Goal: Check status: Check status

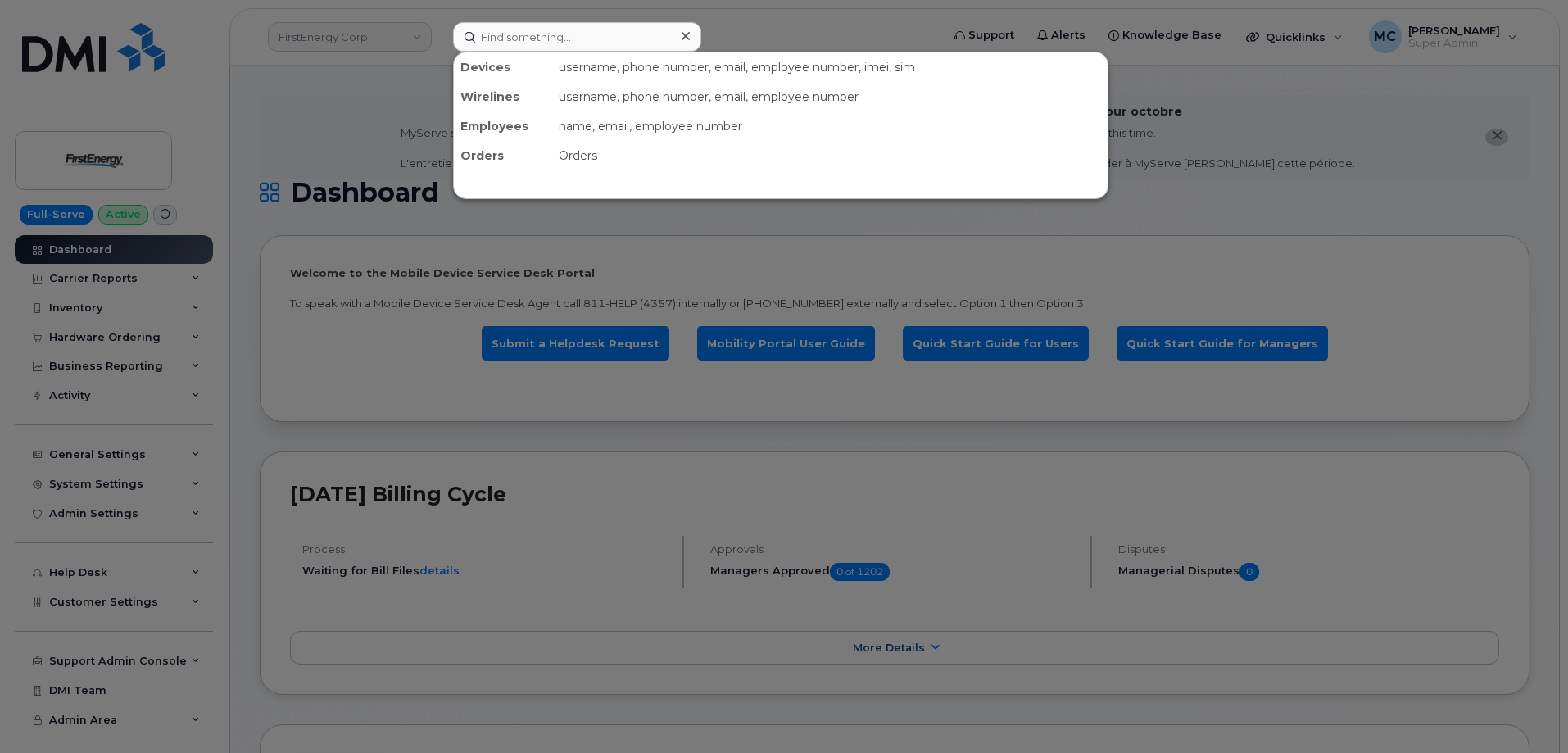
click at [586, 34] on input at bounding box center [577, 36] width 248 height 29
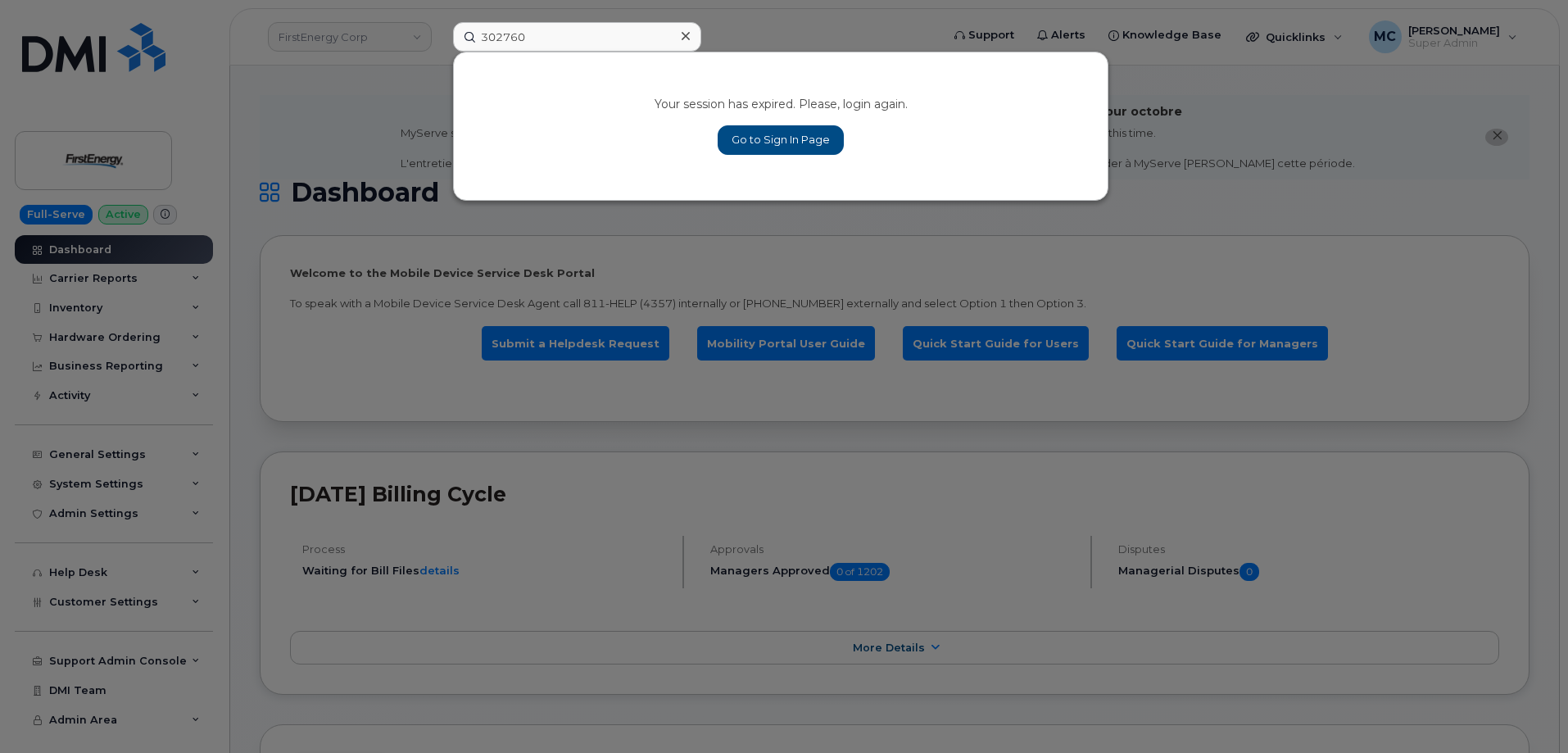
type input "302760"
click at [752, 132] on link "Go to Sign In Page" at bounding box center [780, 140] width 126 height 29
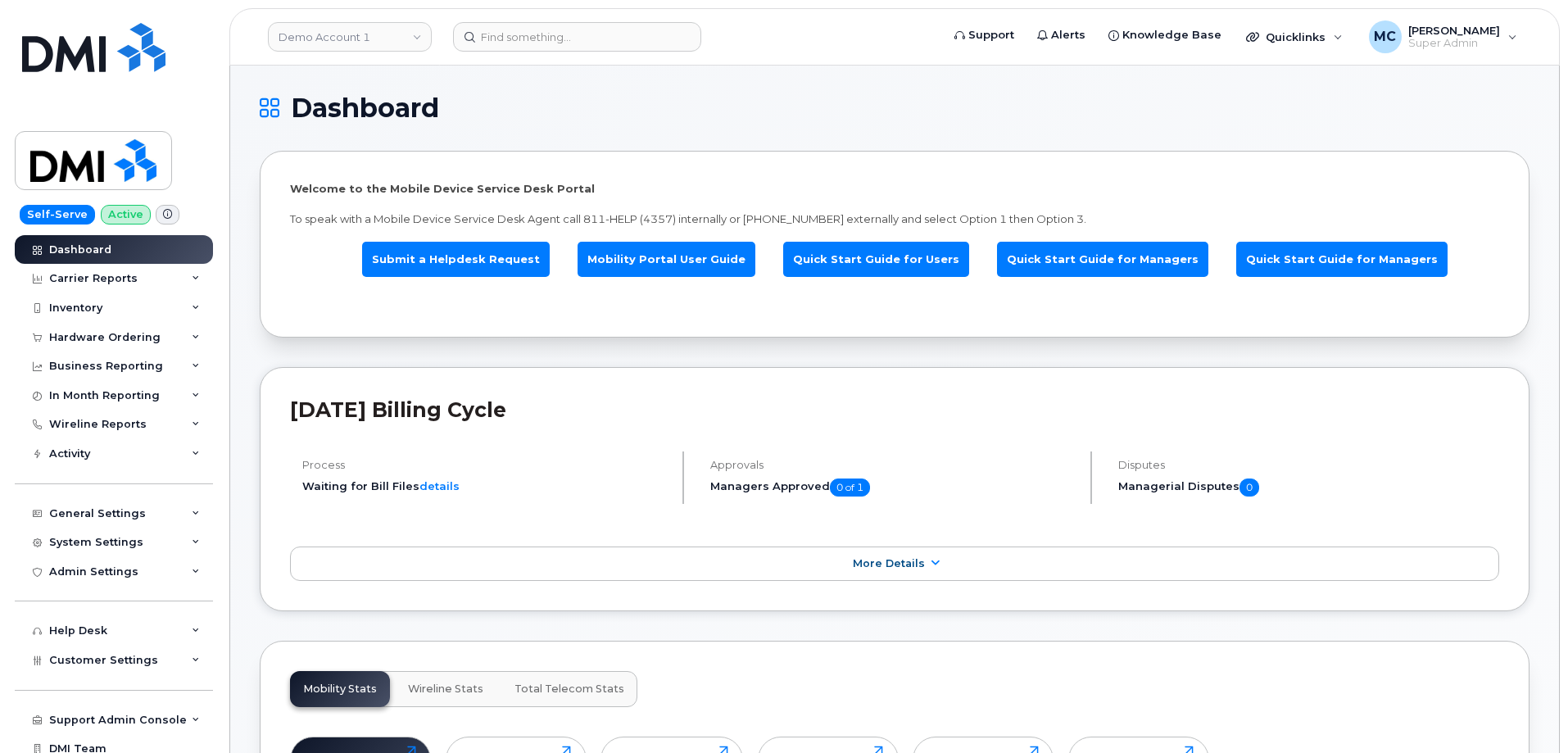
click at [575, 34] on input at bounding box center [577, 36] width 248 height 29
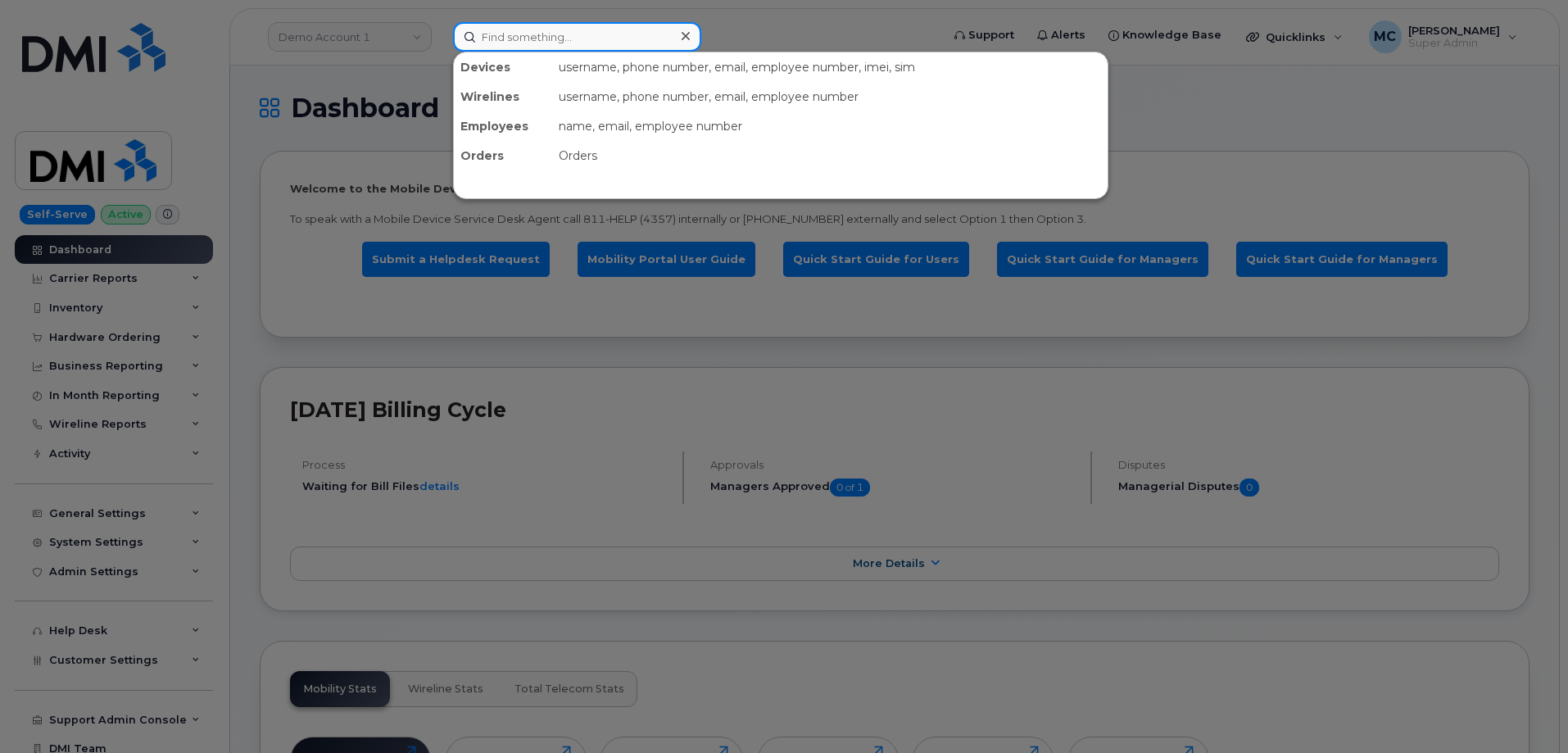
paste input "302760"
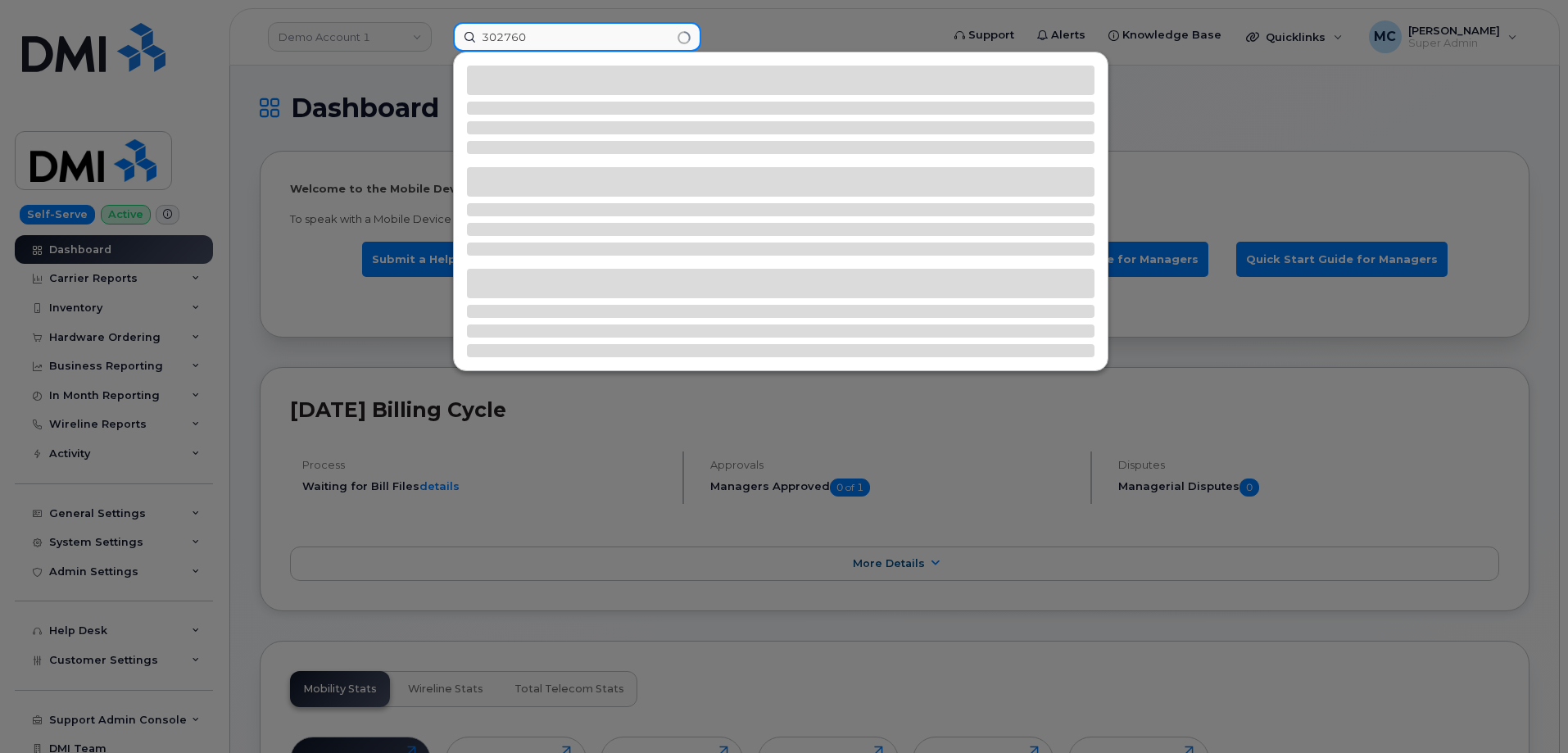
type input "302760"
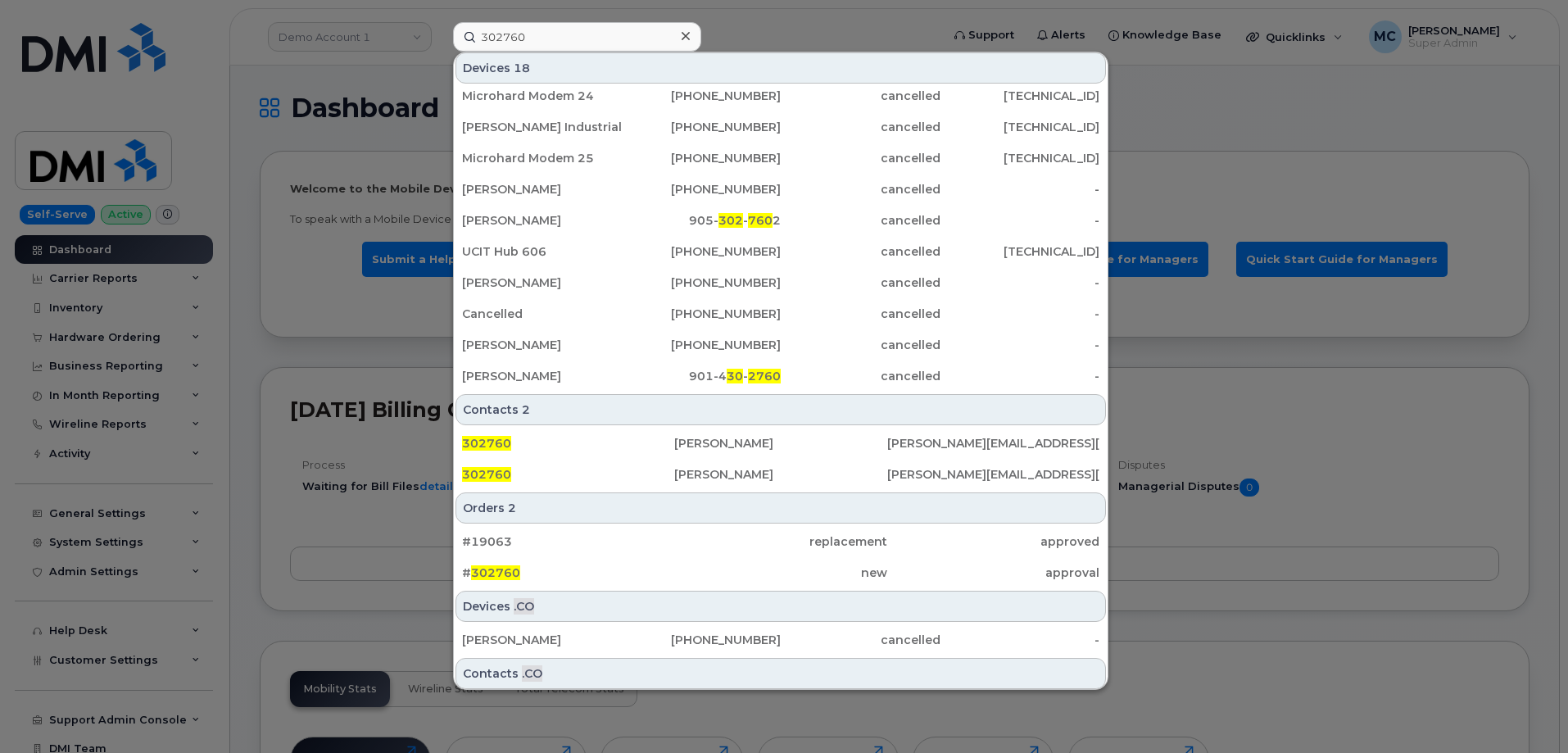
scroll to position [291, 0]
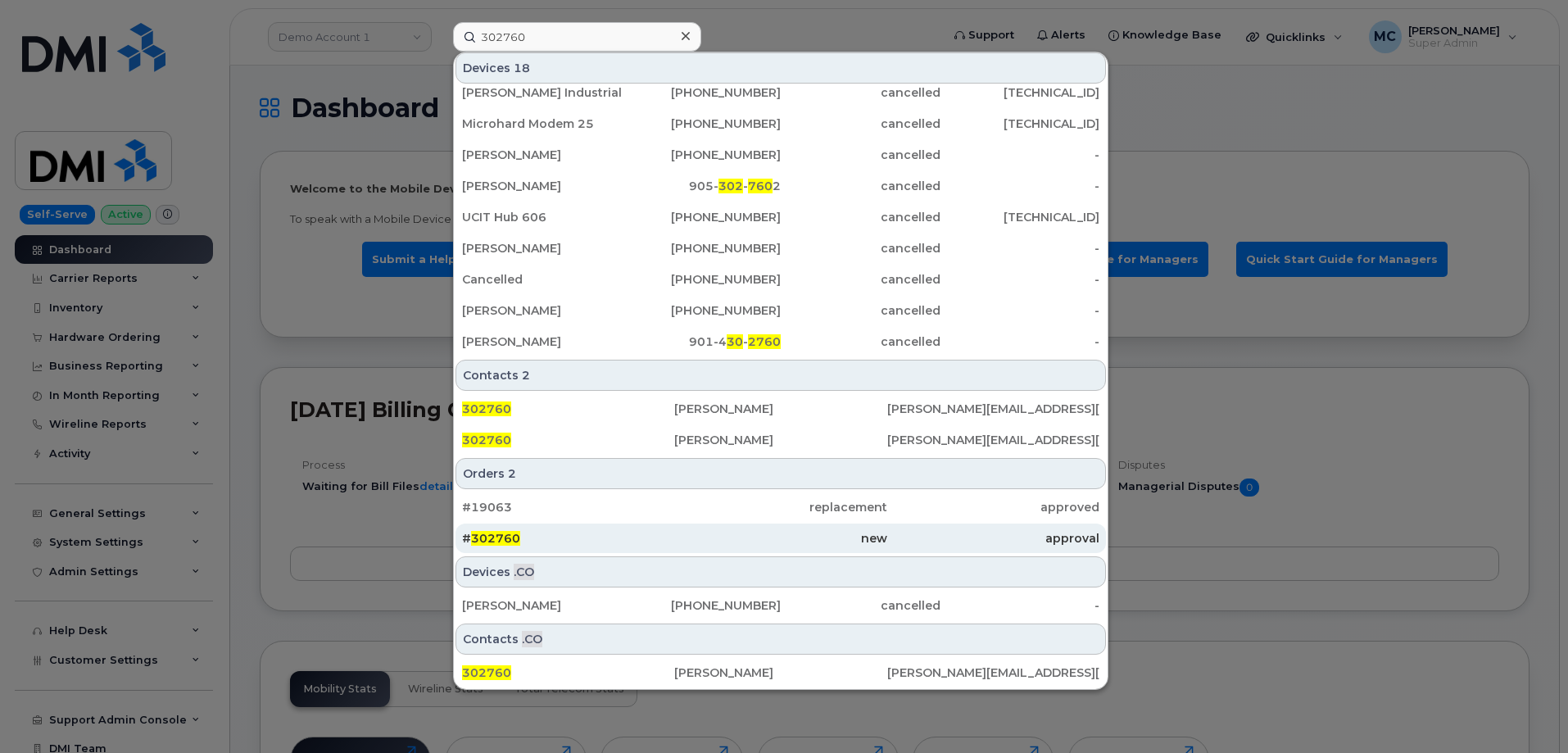
click at [831, 539] on div "new" at bounding box center [779, 539] width 212 height 17
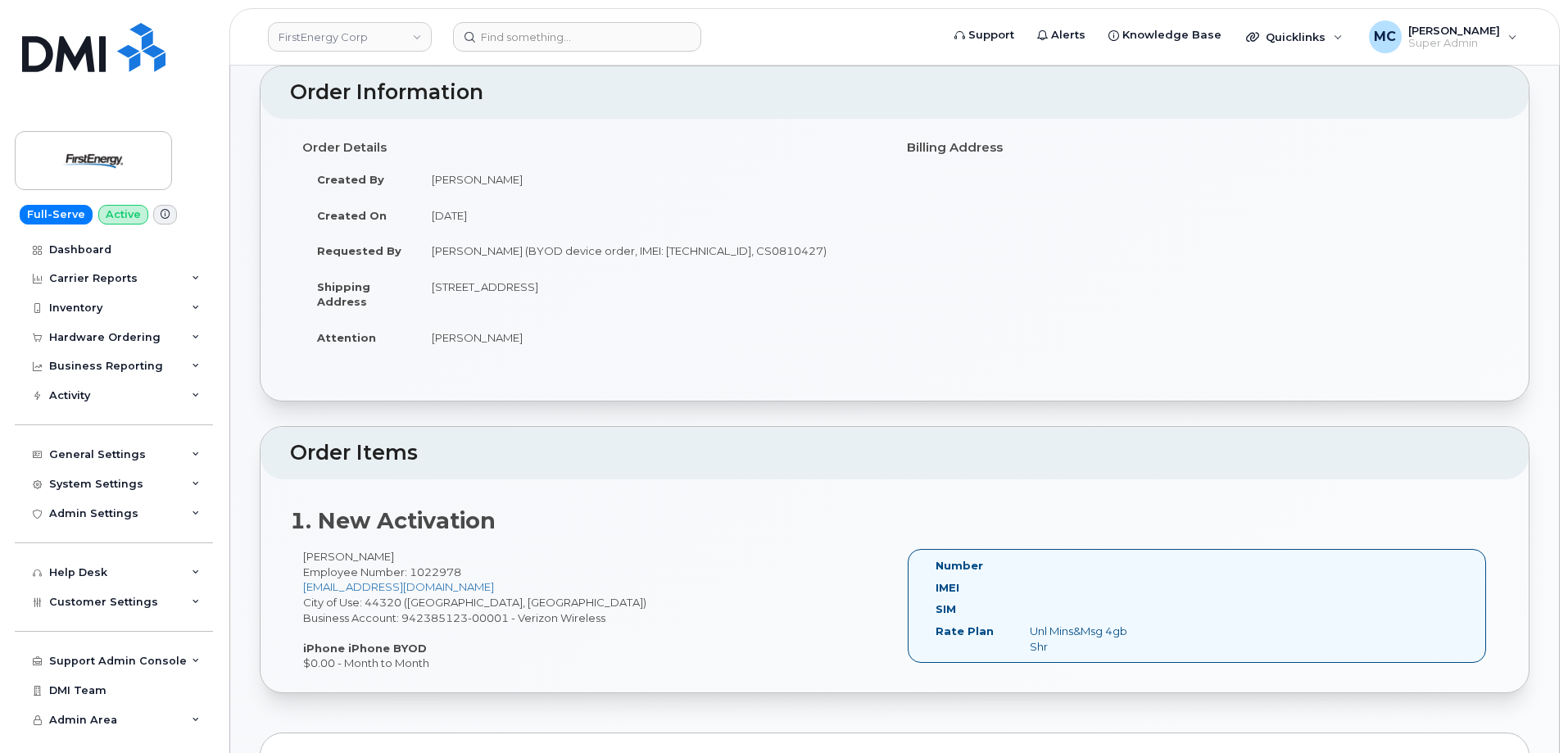
scroll to position [74, 0]
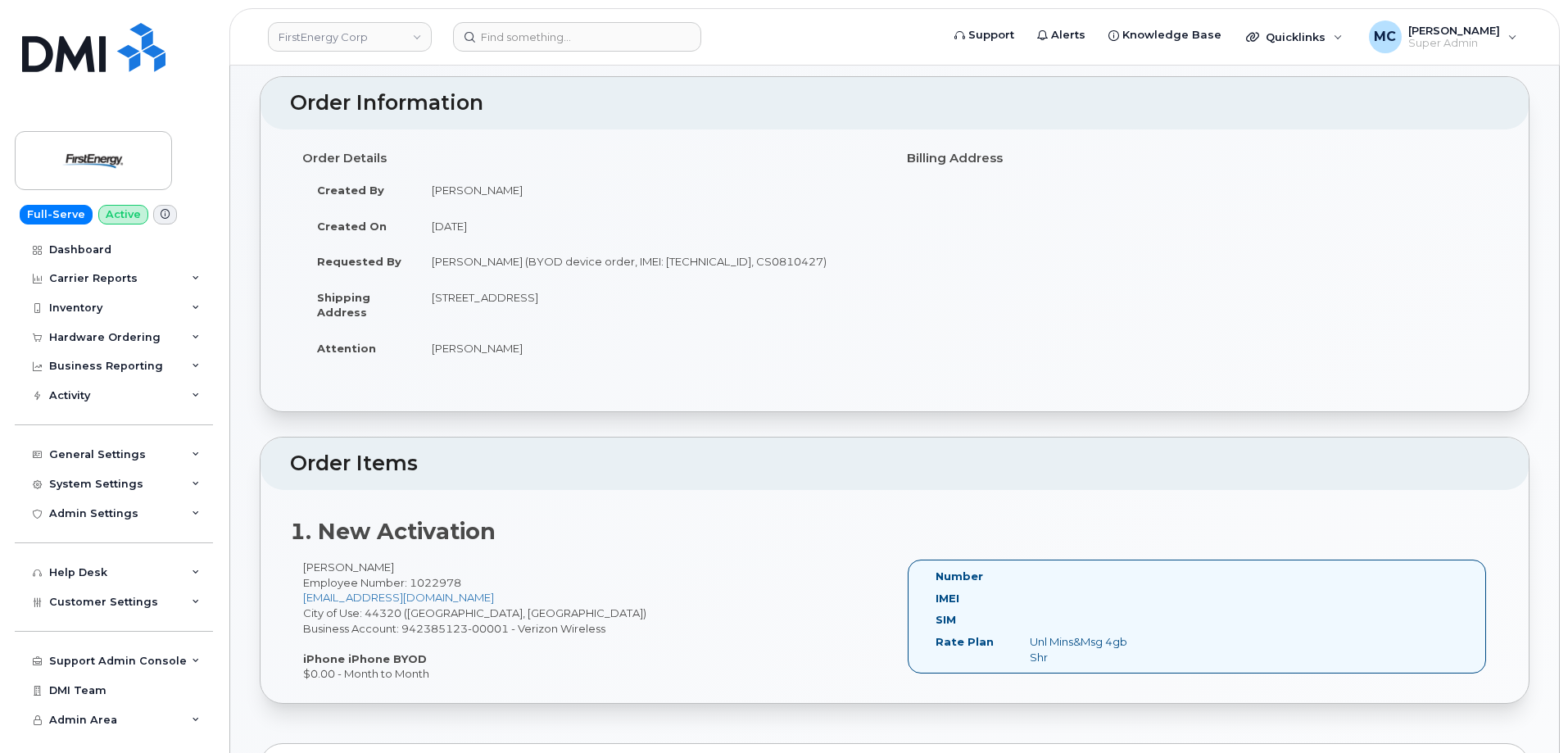
click at [807, 260] on td "[PERSON_NAME] (BYOD device order, IMEI: [TECHNICAL_ID], CS0810427)" at bounding box center [650, 261] width 465 height 36
click at [806, 260] on td "[PERSON_NAME] (BYOD device order, IMEI: [TECHNICAL_ID], CS0810427)" at bounding box center [650, 261] width 465 height 36
copy td "CS0810427"
click at [755, 463] on h2 "Order Items" at bounding box center [894, 463] width 1209 height 23
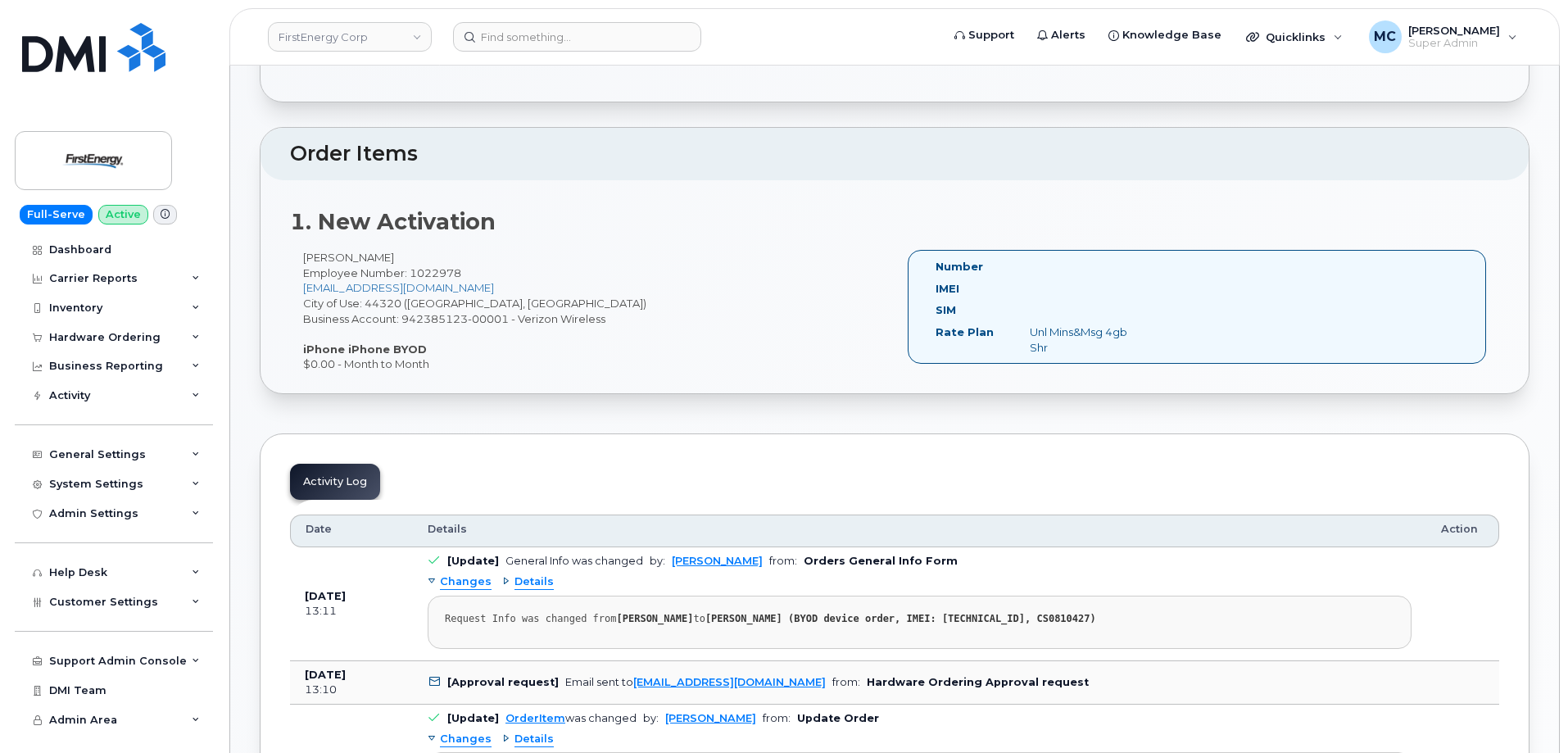
scroll to position [391, 0]
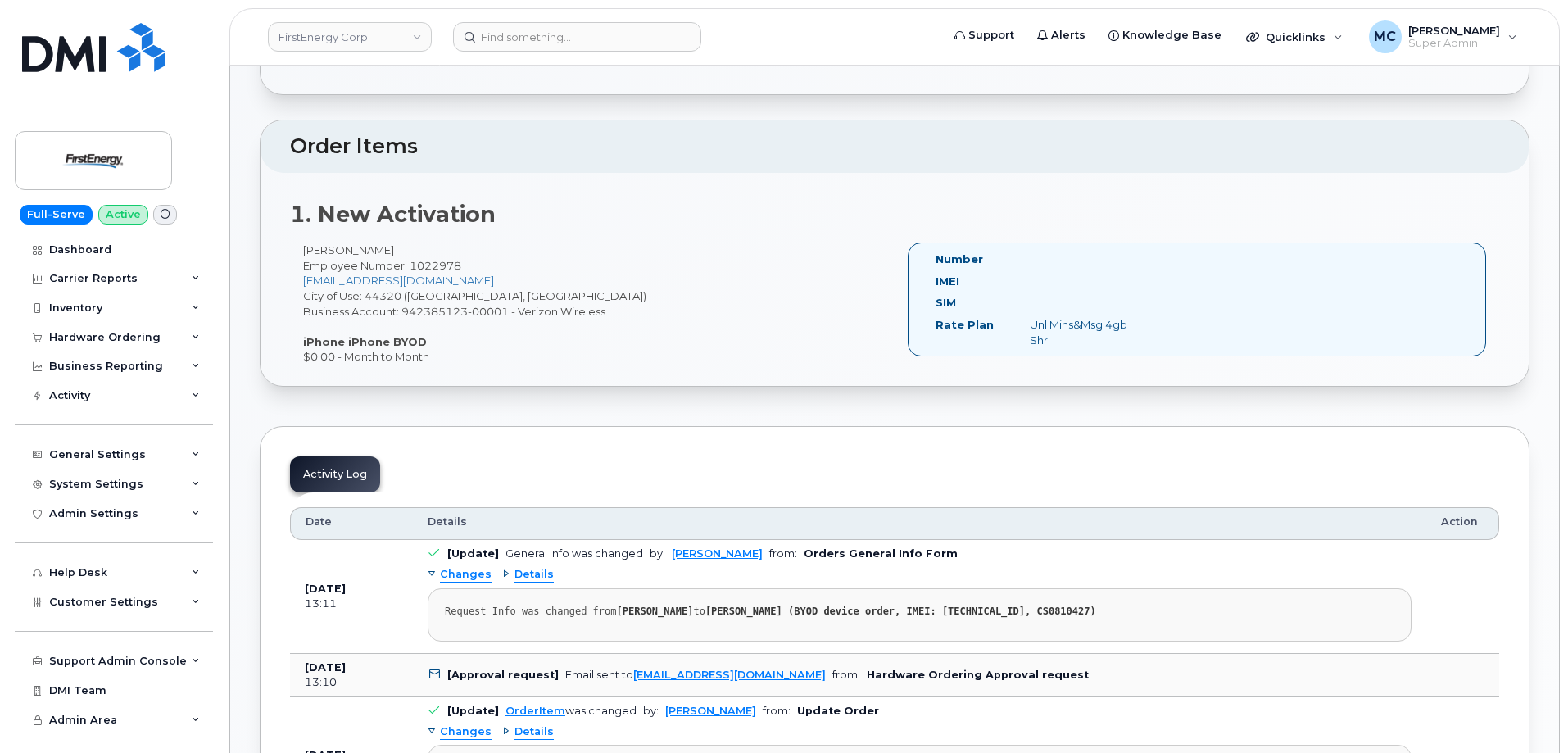
click at [704, 229] on div "1. New Activation Don Alvine Employee Number: 1022978 dalvine@comcast.net City …" at bounding box center [894, 279] width 1268 height 214
click at [700, 230] on div "1. New Activation Don Alvine Employee Number: 1022978 dalvine@comcast.net City …" at bounding box center [894, 279] width 1268 height 214
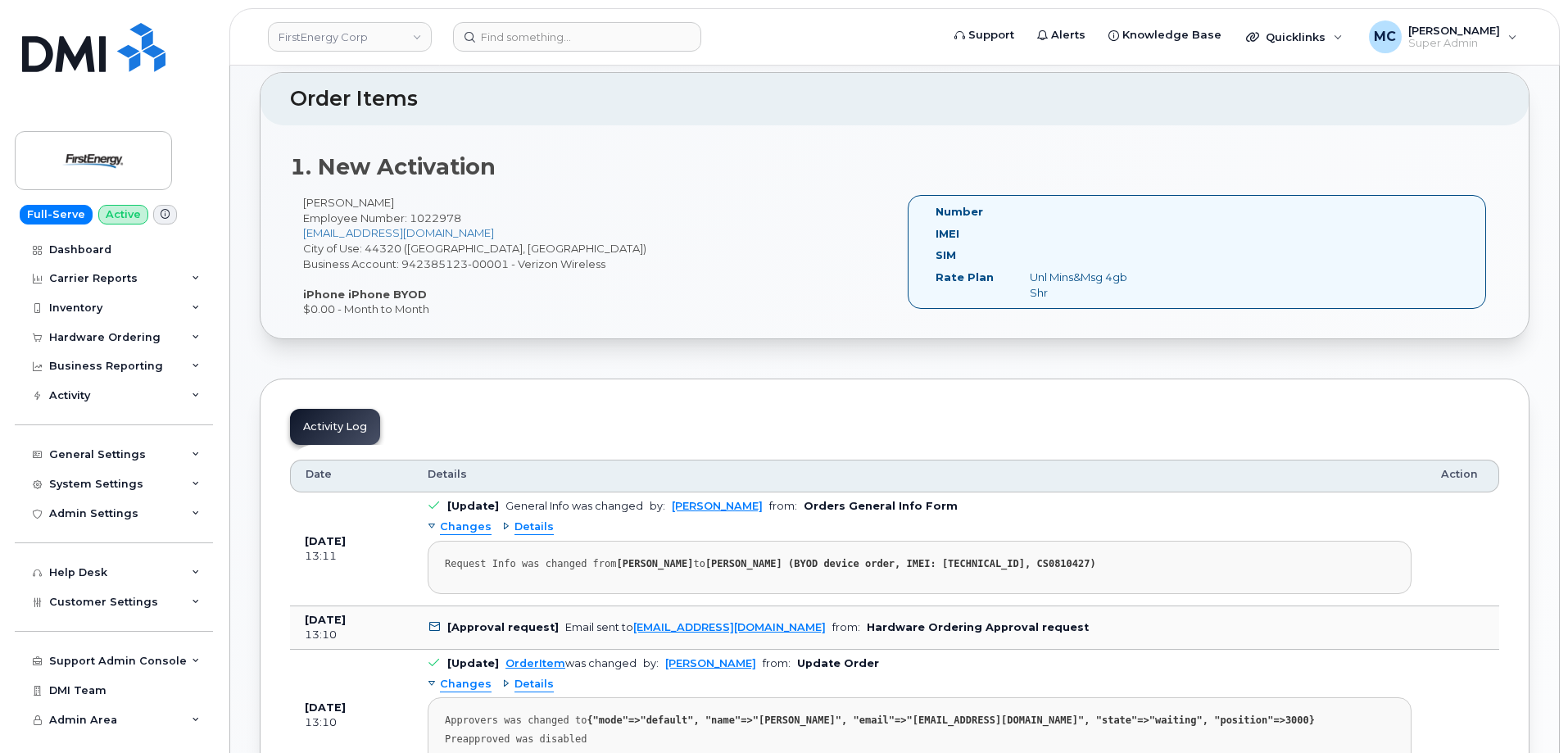
scroll to position [555, 0]
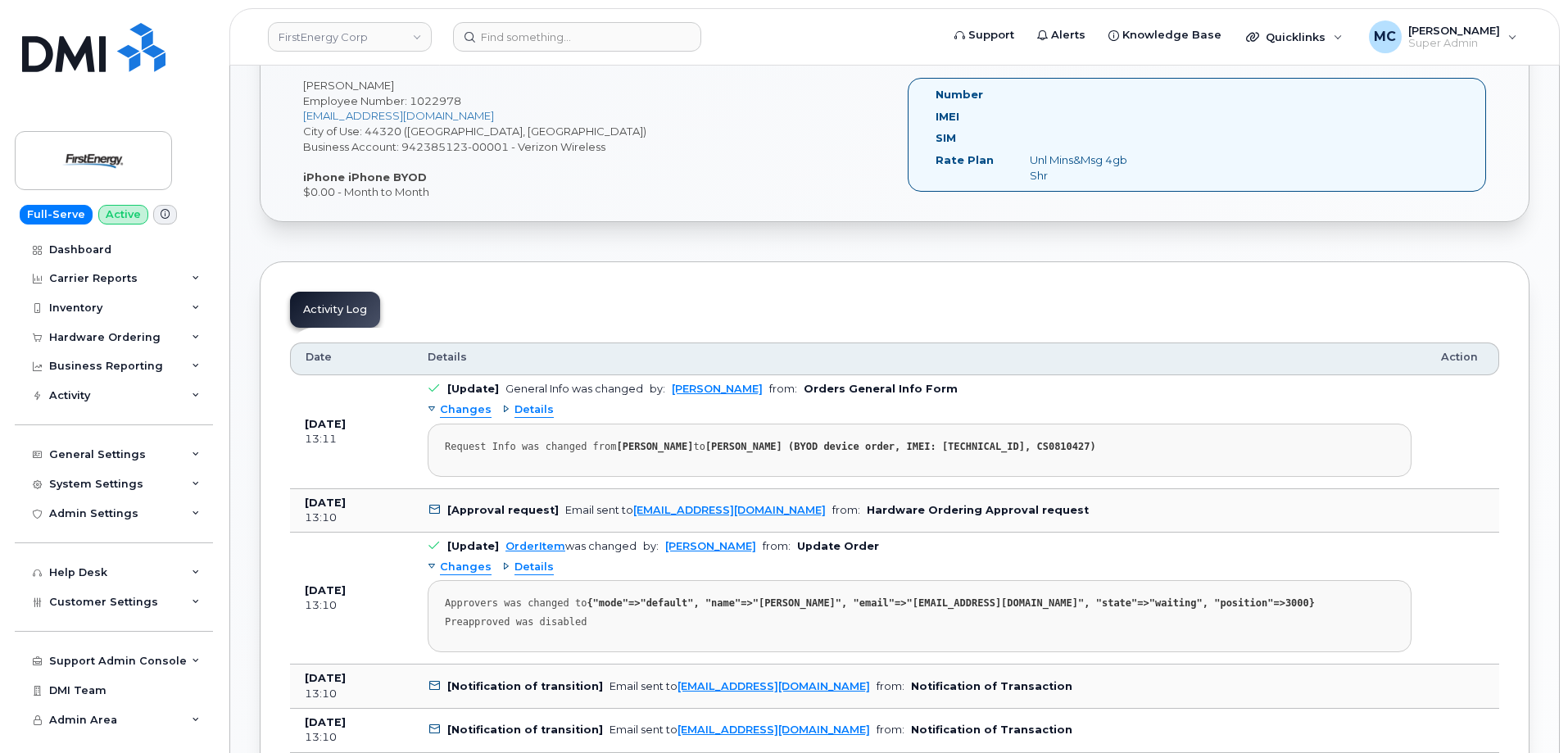
click at [1195, 238] on div "Order Information Order Details Created By Connor Nguyen Created On October 7, …" at bounding box center [894, 736] width 1270 height 2284
click at [1055, 240] on div "Order Information Order Details Created By Connor Nguyen Created On October 7, …" at bounding box center [894, 736] width 1270 height 2284
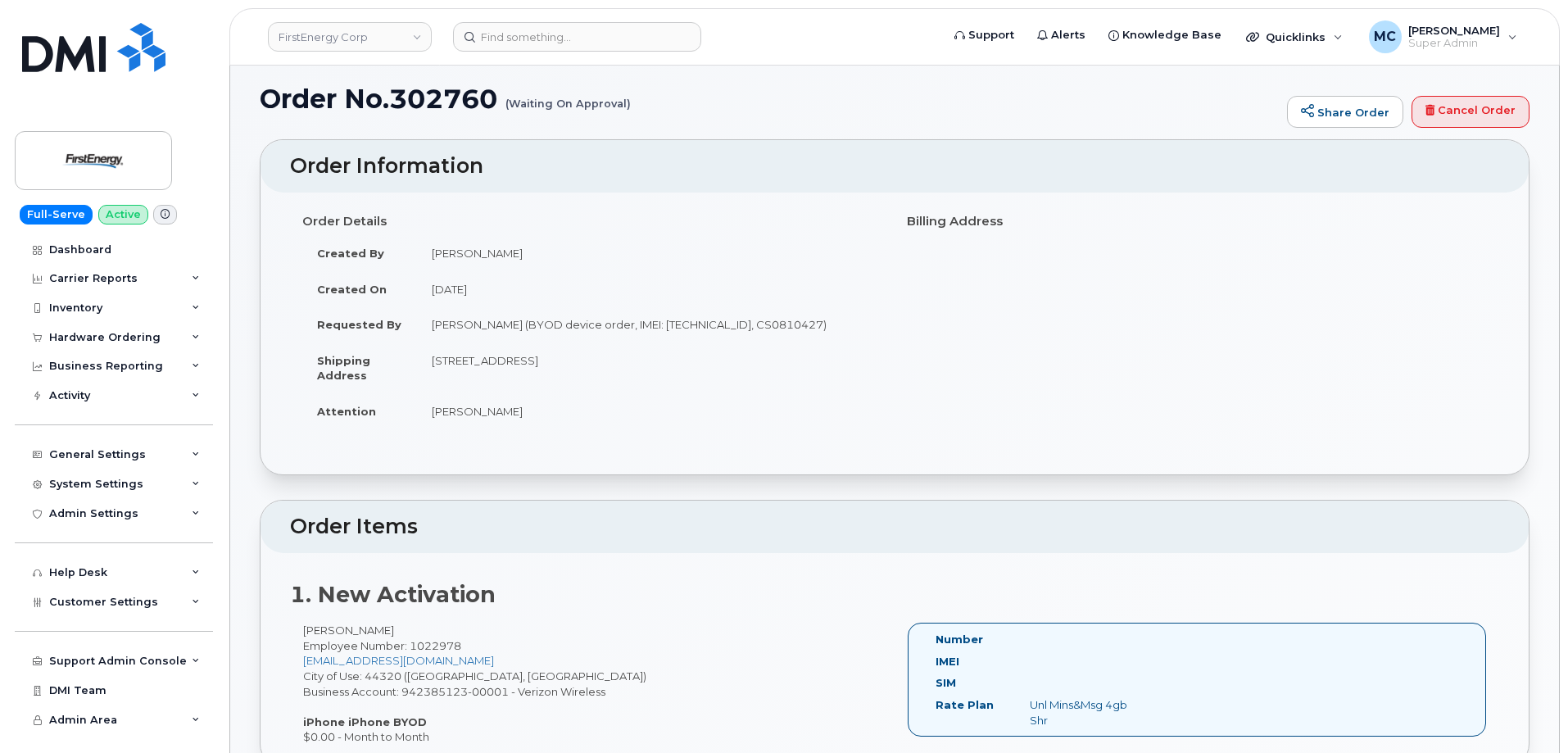
scroll to position [0, 0]
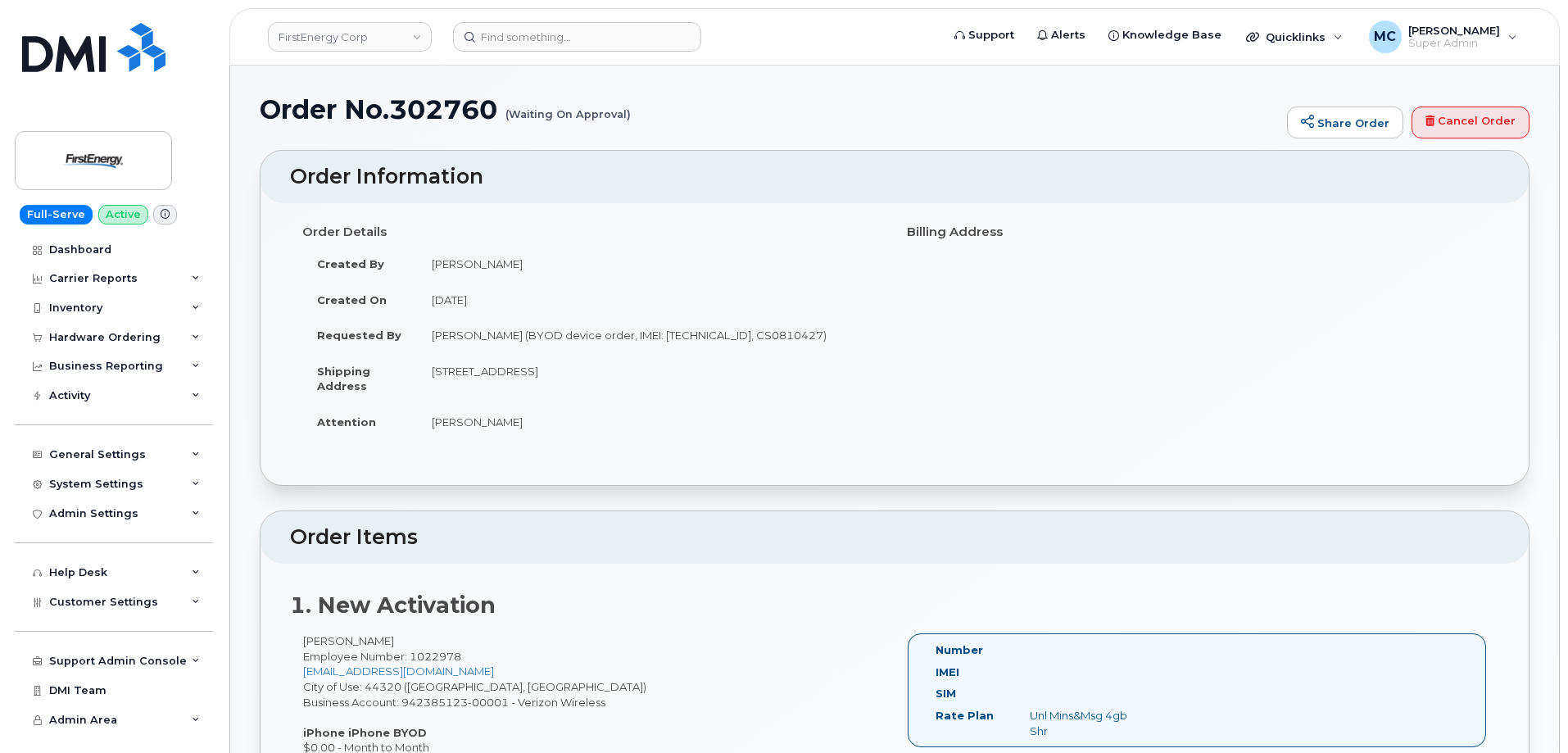
click at [361, 642] on div "Don Alvine Employee Number: 1022978 dalvine@comcast.net City of Use: 44320 (Akr…" at bounding box center [592, 694] width 604 height 122
click at [343, 641] on div "Don Alvine Employee Number: 1022978 dalvine@comcast.net City of Use: 44320 (Akr…" at bounding box center [592, 694] width 604 height 122
copy div "Alvine"
click at [666, 444] on div "Order Details Created By Connor Nguyen Created On October 7, 2025 Requested By …" at bounding box center [592, 336] width 604 height 237
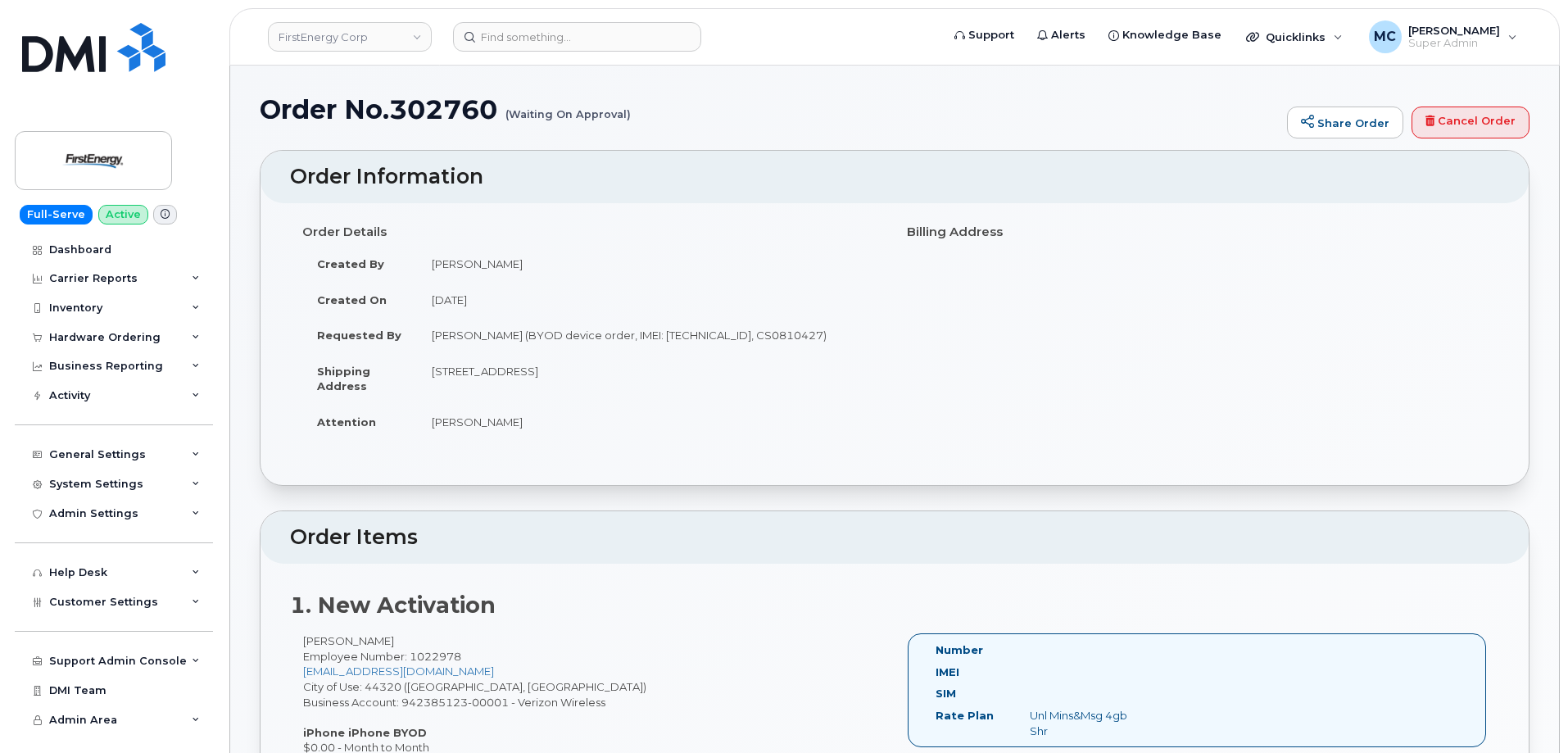
click at [455, 654] on span "Employee Number: 1022978" at bounding box center [382, 657] width 158 height 13
copy span "1022978"
click at [1133, 353] on div "Order Details Created By Connor Nguyen Created On October 7, 2025 Requested By …" at bounding box center [894, 336] width 1209 height 237
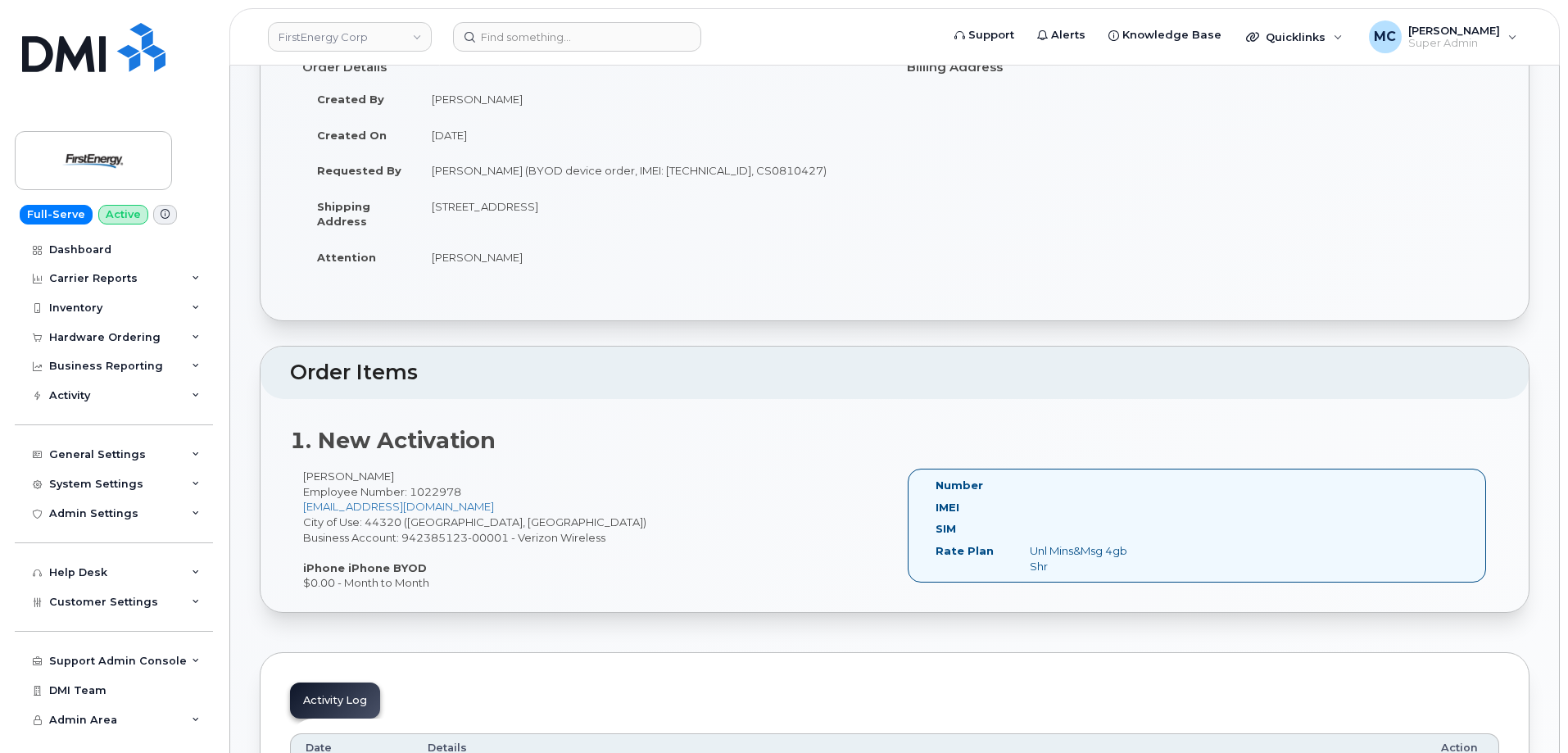
scroll to position [60, 0]
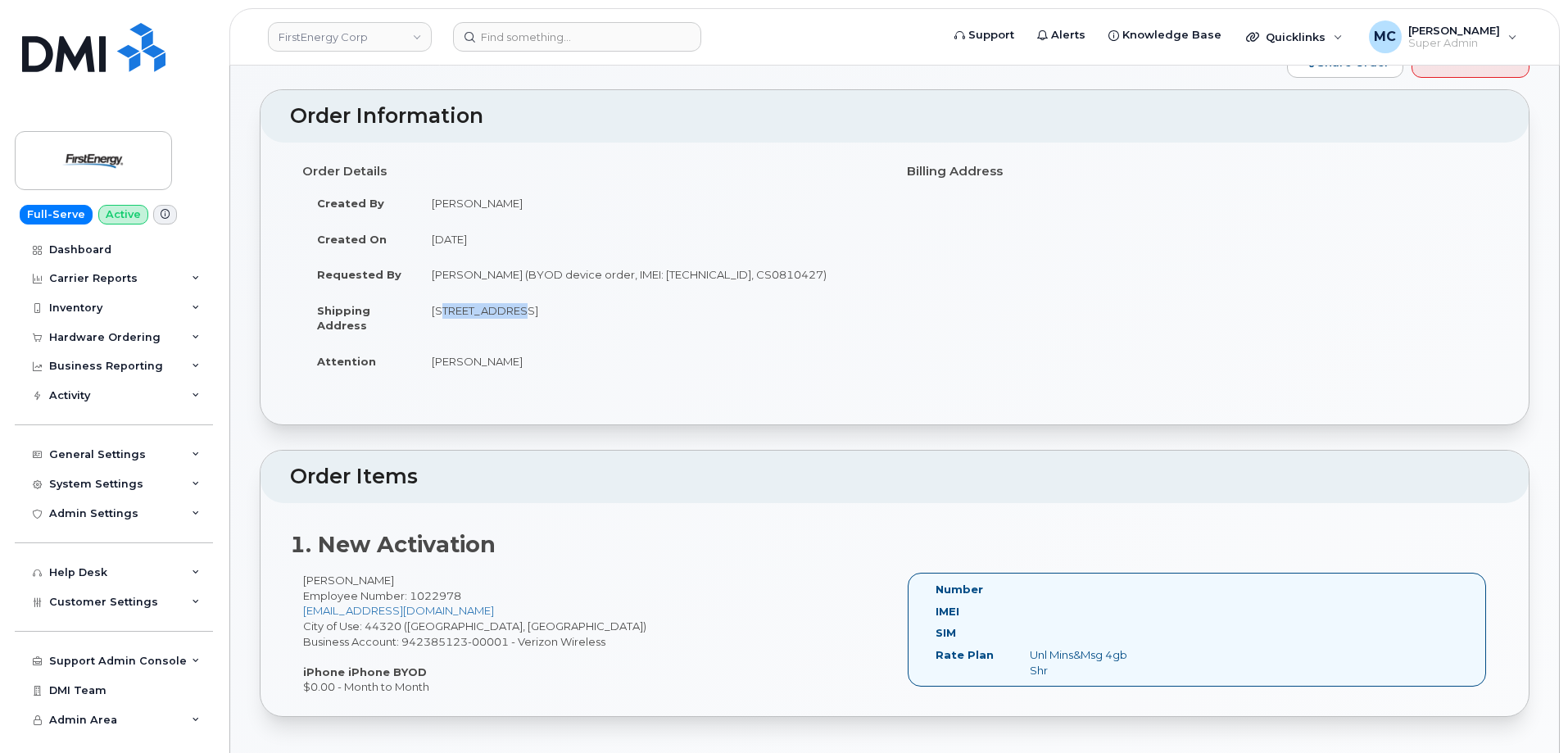
drag, startPoint x: 430, startPoint y: 312, endPoint x: 503, endPoint y: 315, distance: 73.1
click at [503, 315] on td "[STREET_ADDRESS]" at bounding box center [650, 317] width 465 height 51
copy td "6902 Pine St"
click at [836, 377] on td "[PERSON_NAME]" at bounding box center [650, 361] width 465 height 36
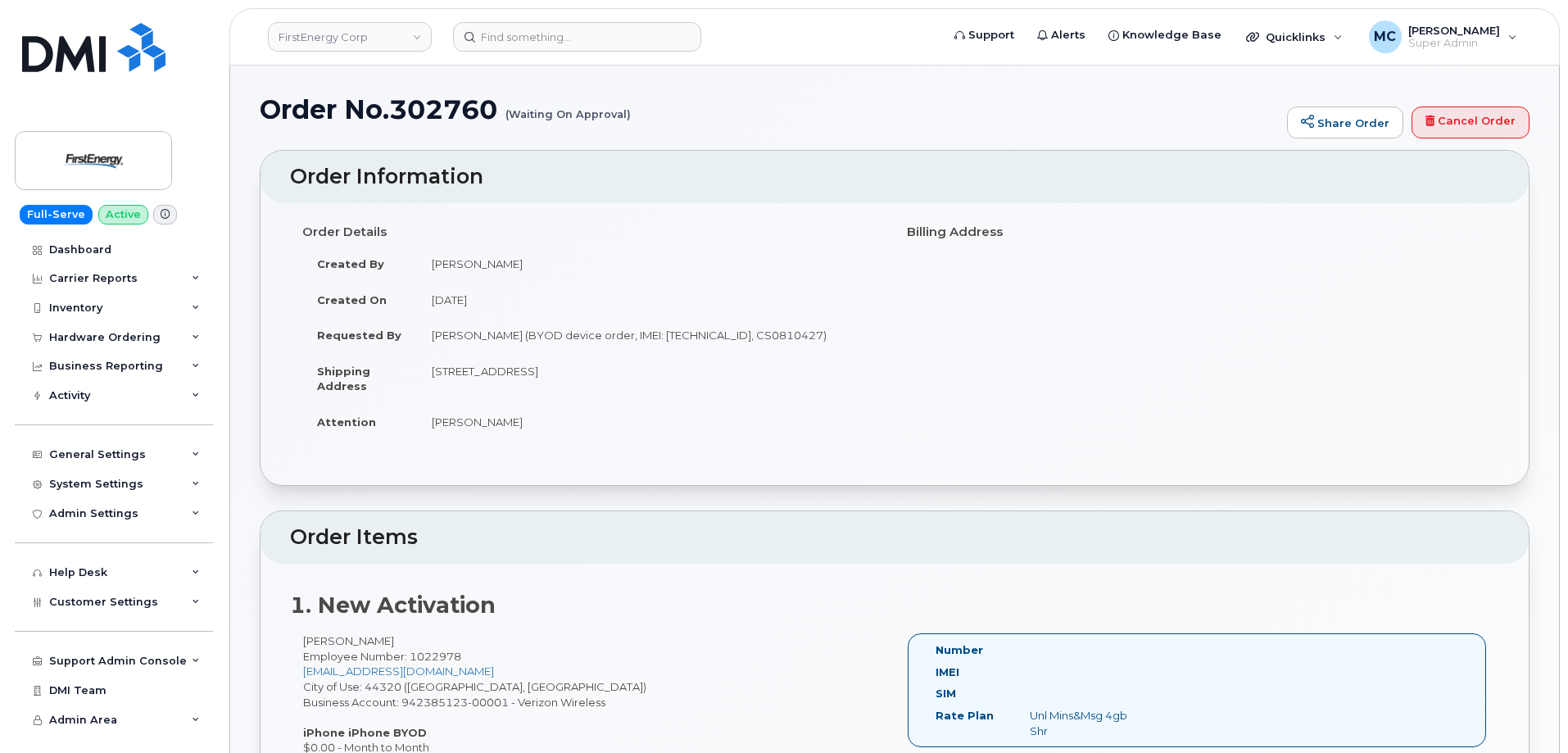
click at [429, 107] on h1 "Order No.302760 (Waiting On Approval)" at bounding box center [769, 110] width 1019 height 28
copy h1 "302760"
click at [1016, 527] on h2 "Order Items" at bounding box center [894, 537] width 1209 height 23
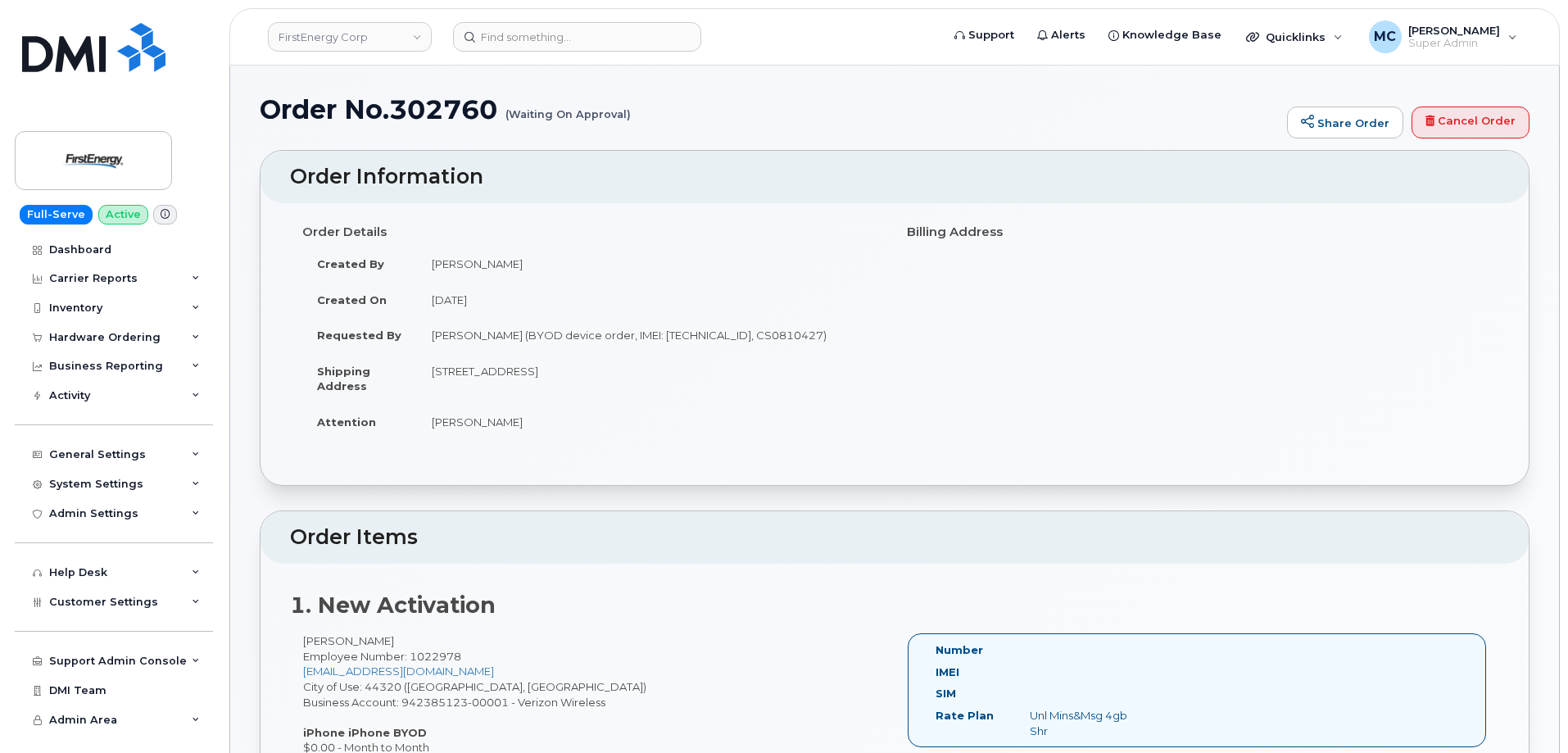
scroll to position [3, 0]
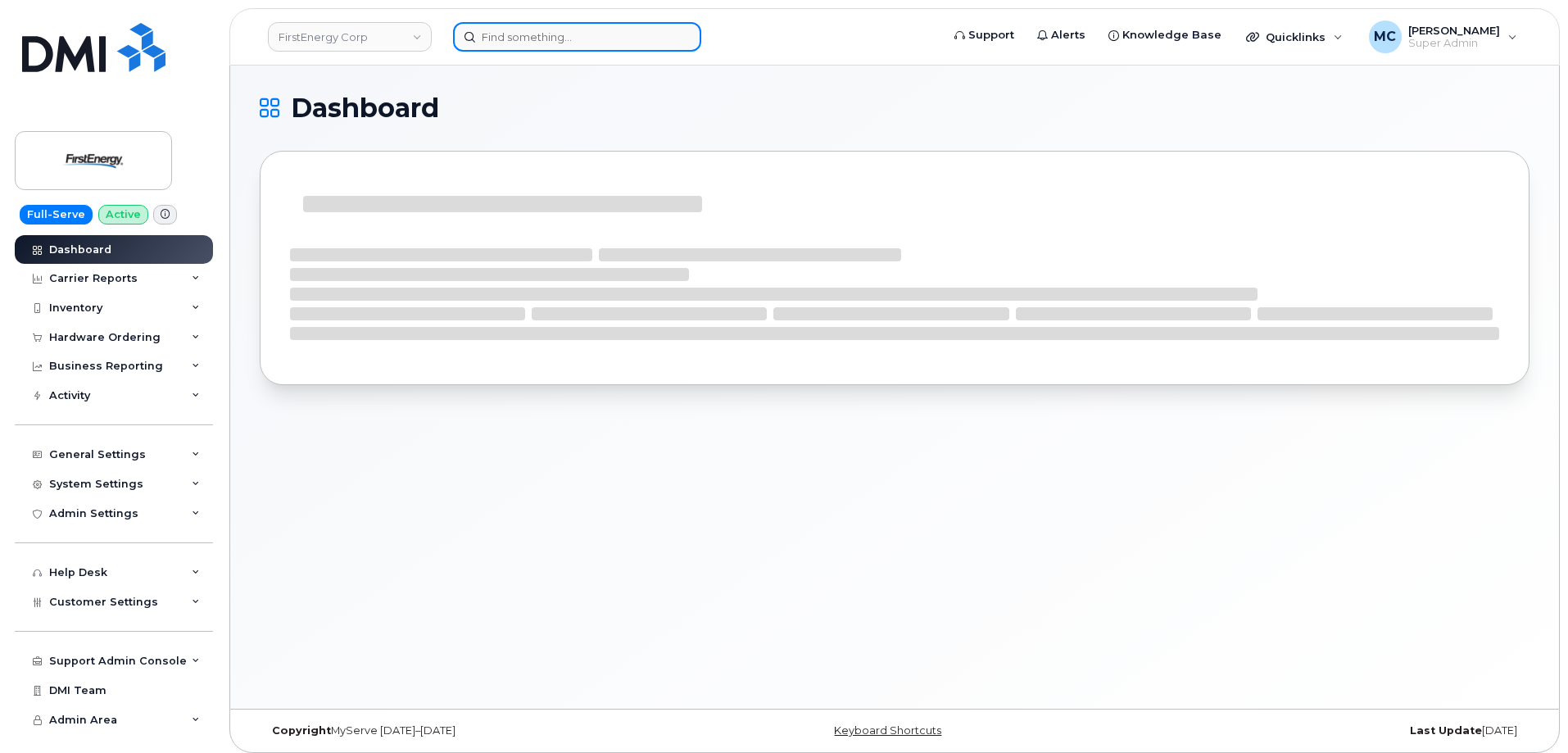
click at [555, 38] on input at bounding box center [577, 36] width 248 height 29
paste input "1022978"
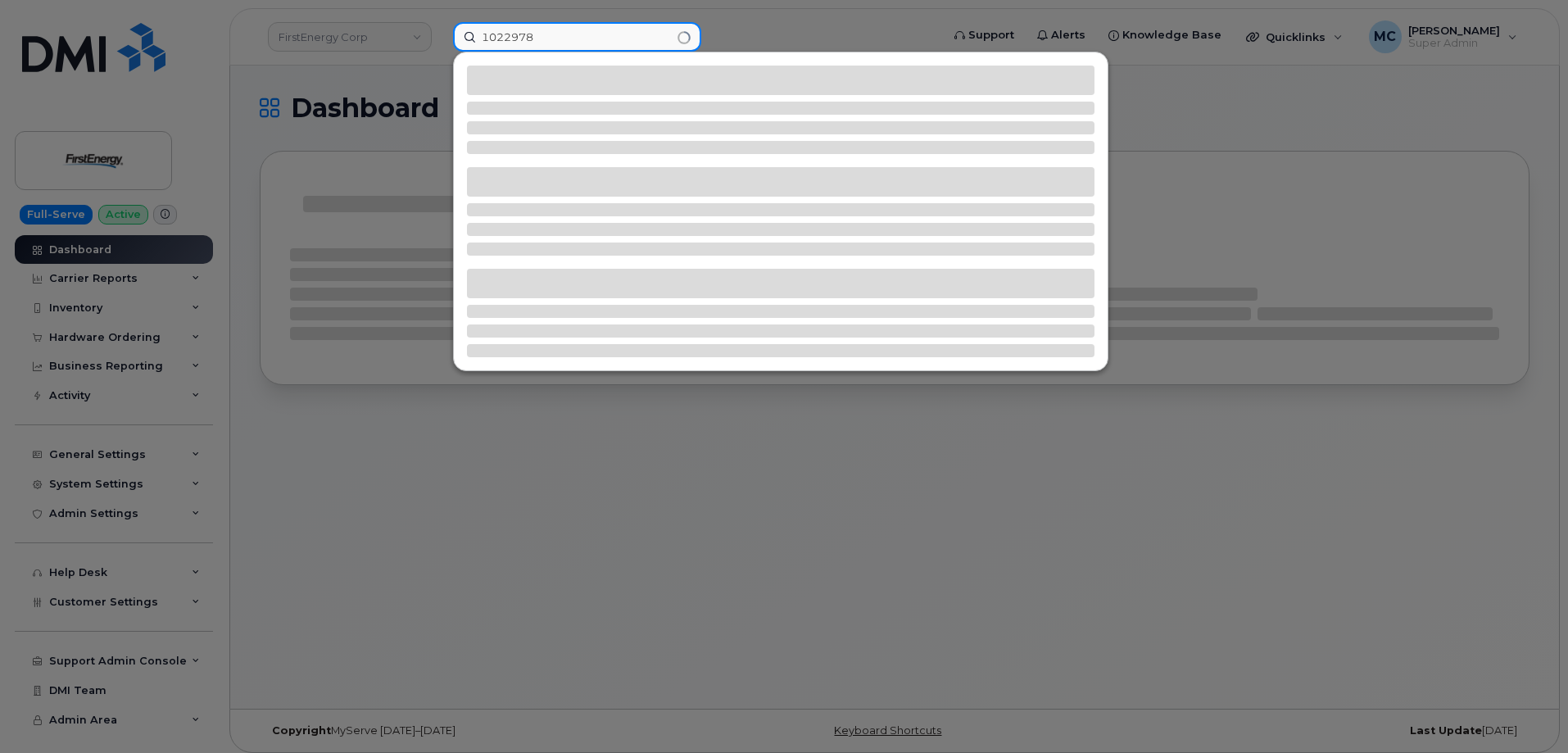
type input "1022978"
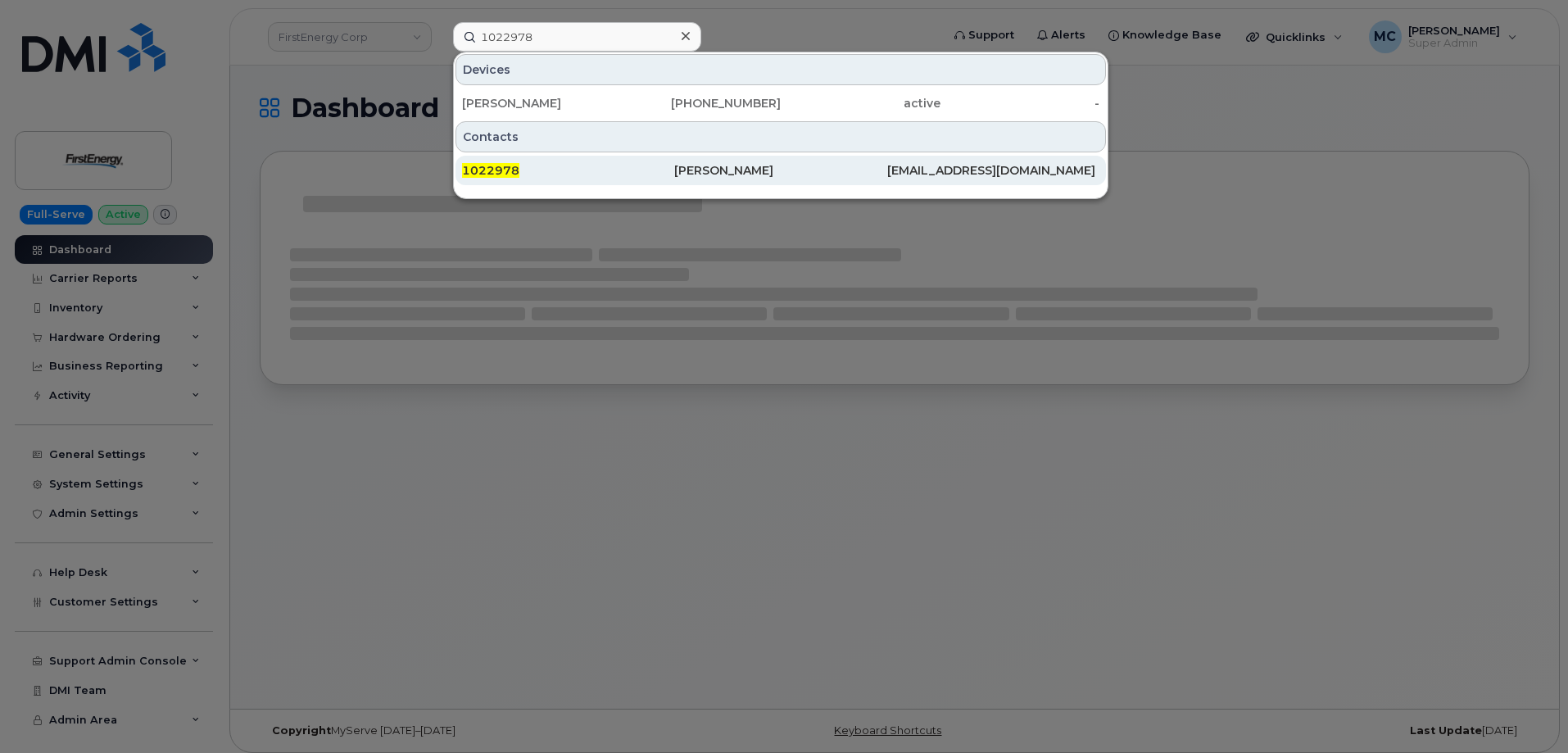
click at [740, 173] on div "Don Alvine" at bounding box center [779, 171] width 212 height 17
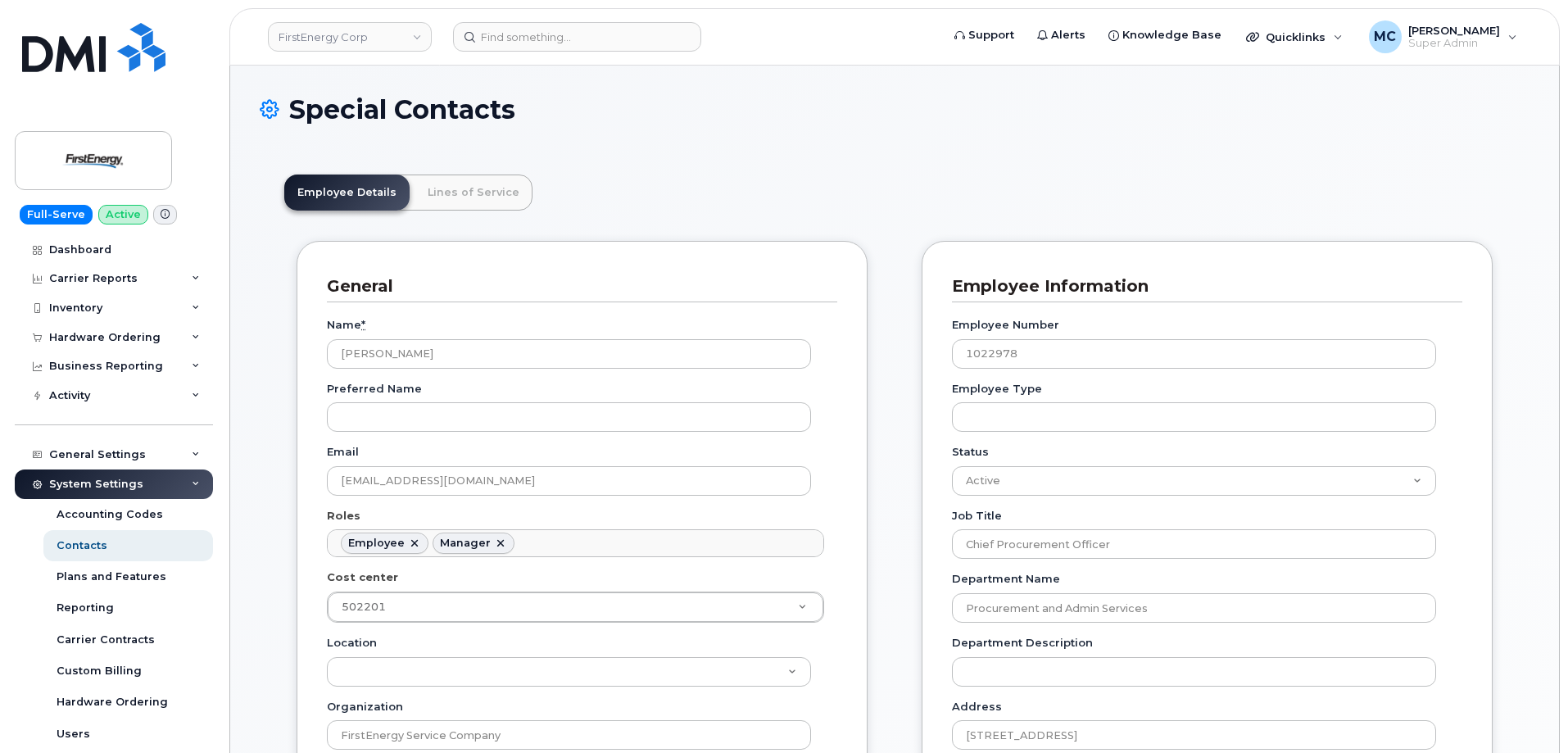
scroll to position [49, 0]
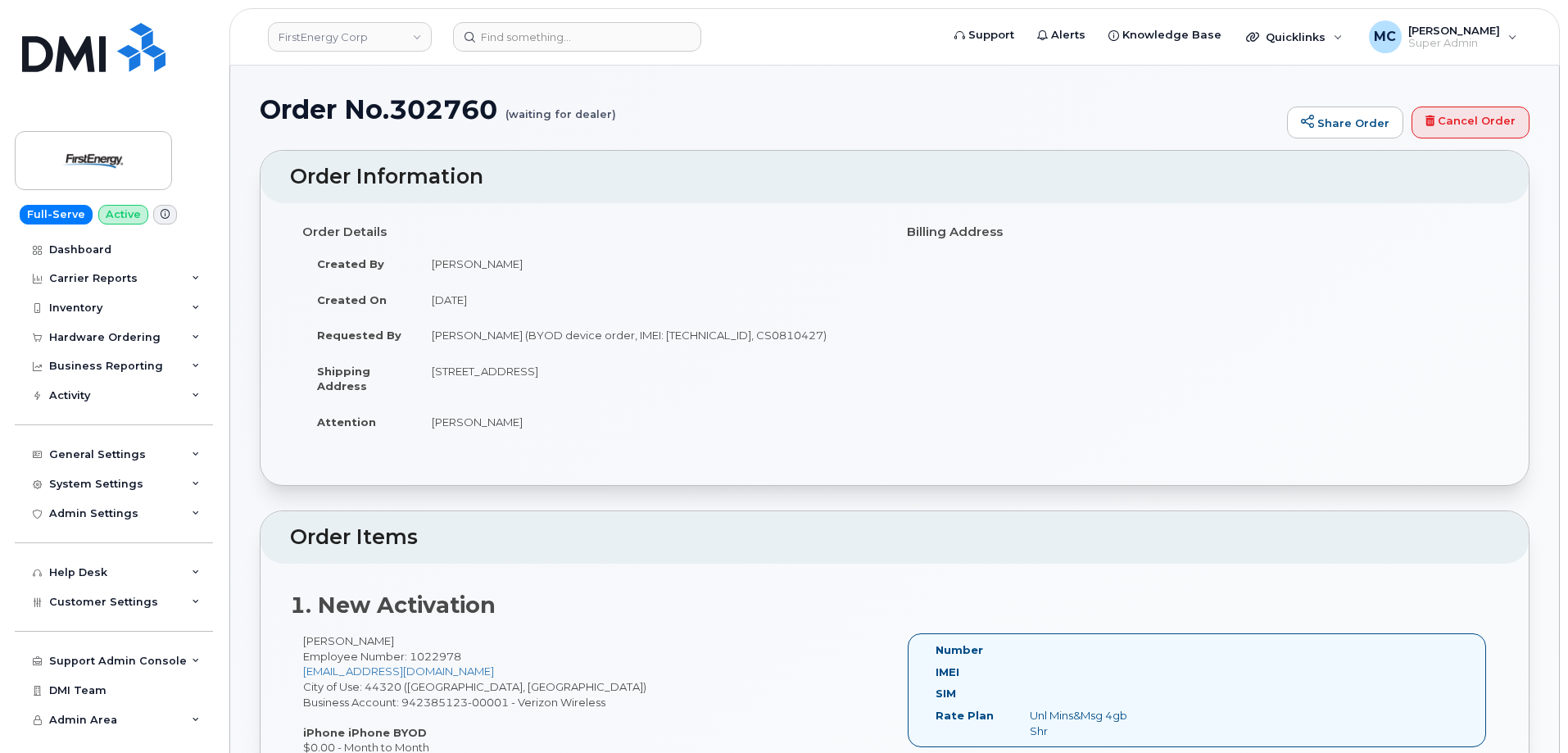
click at [440, 103] on h1 "Order No.302760 (waiting for dealer)" at bounding box center [769, 110] width 1019 height 28
copy h1 "302760"
